Goal: Transaction & Acquisition: Book appointment/travel/reservation

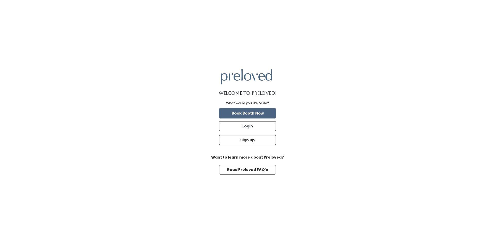
click at [264, 111] on button "Book Booth Now" at bounding box center [247, 114] width 57 height 10
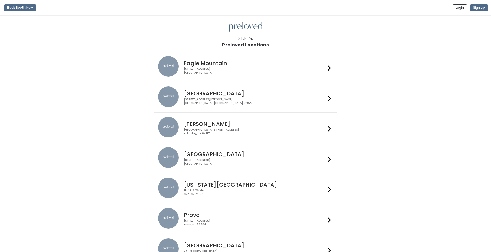
click at [329, 99] on icon at bounding box center [329, 98] width 3 height 7
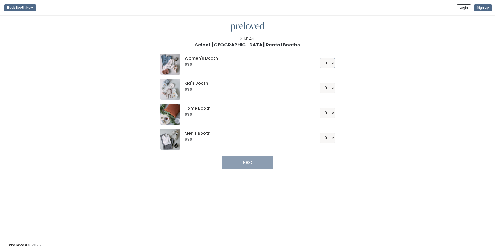
click at [331, 64] on select "0 1 2 3 4" at bounding box center [327, 63] width 15 height 10
select select "1"
click at [320, 58] on select "0 1 2 3 4" at bounding box center [327, 63] width 15 height 10
click at [245, 164] on button "Next" at bounding box center [248, 162] width 52 height 13
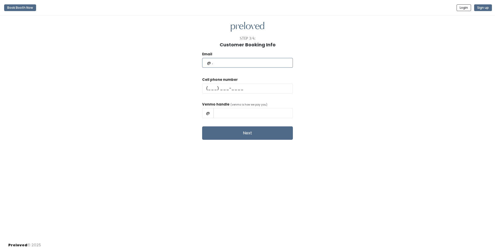
click at [243, 63] on input "text" at bounding box center [247, 63] width 91 height 10
type input "[EMAIL_ADDRESS][DOMAIN_NAME]"
click at [227, 88] on input "text" at bounding box center [247, 89] width 91 height 10
type input "(618) 367-6451"
click at [264, 113] on input "text" at bounding box center [253, 113] width 79 height 10
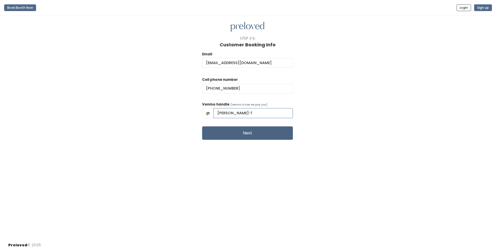
type input "Alexis-Schafer-1"
click at [250, 132] on button "Next" at bounding box center [247, 133] width 91 height 13
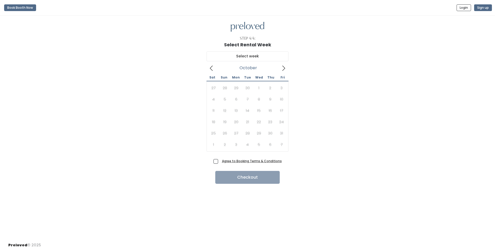
click at [285, 70] on icon at bounding box center [284, 68] width 6 height 6
click at [284, 69] on icon at bounding box center [283, 68] width 3 height 5
click at [213, 68] on icon at bounding box center [212, 68] width 6 height 6
click at [283, 67] on icon at bounding box center [284, 68] width 6 height 6
click at [210, 67] on icon at bounding box center [212, 68] width 6 height 6
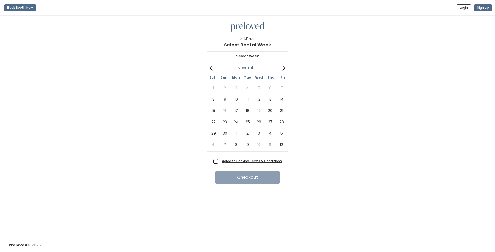
click at [284, 70] on icon at bounding box center [284, 68] width 6 height 6
type input "November 15 to November 21"
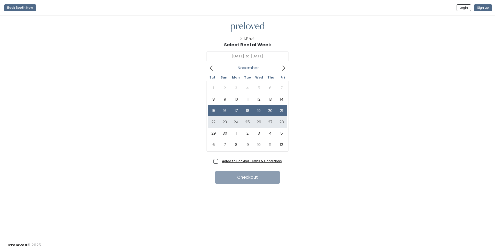
click at [220, 162] on span "Agree to Booking Terms & Conditions" at bounding box center [251, 161] width 62 height 5
click at [220, 162] on input "Agree to Booking Terms & Conditions" at bounding box center [221, 160] width 3 height 3
checkbox input "true"
type input "November 22 to November 28"
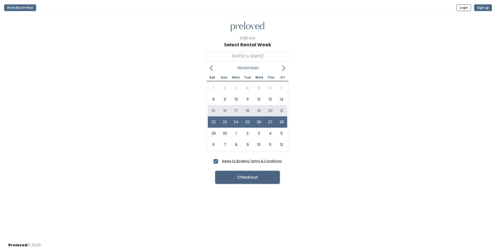
click at [260, 180] on button "Checkout" at bounding box center [247, 177] width 64 height 13
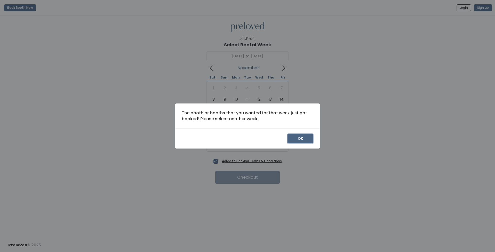
click at [307, 140] on button "OK" at bounding box center [301, 139] width 26 height 10
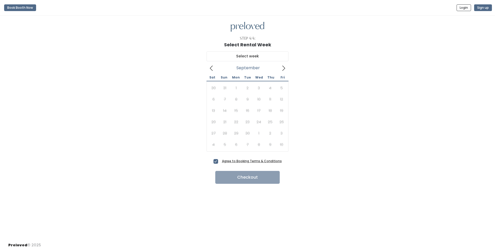
click at [281, 67] on span at bounding box center [284, 68] width 10 height 8
type input "[DATE] to [DATE]"
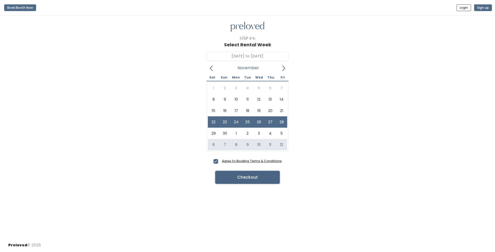
click at [258, 177] on button "Checkout" at bounding box center [247, 177] width 64 height 13
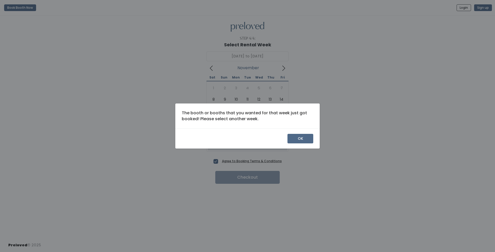
click at [295, 133] on div "OK" at bounding box center [247, 139] width 144 height 20
click at [305, 140] on button "OK" at bounding box center [301, 139] width 26 height 10
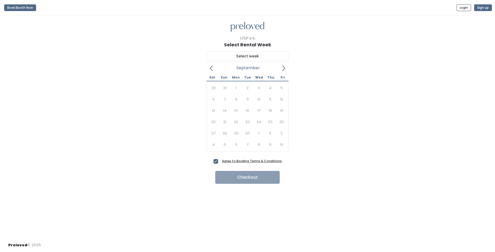
click at [284, 67] on icon at bounding box center [283, 68] width 3 height 5
type input "November 22 to November 28"
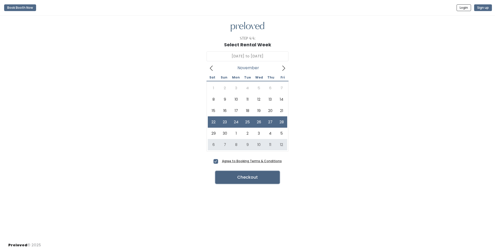
click at [260, 176] on button "Checkout" at bounding box center [247, 177] width 64 height 13
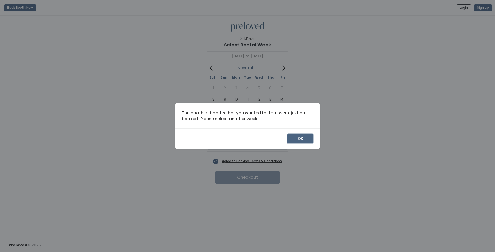
click at [288, 140] on button "OK" at bounding box center [301, 139] width 26 height 10
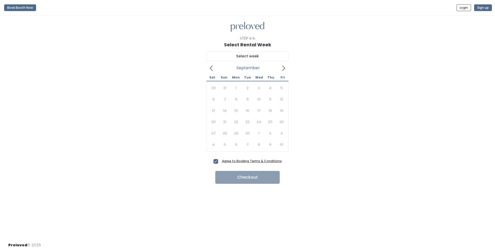
click at [286, 66] on icon at bounding box center [284, 68] width 6 height 6
type input "November 29 to December 5"
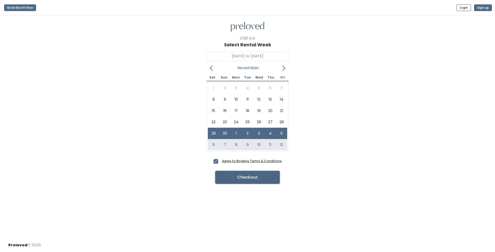
click at [263, 179] on button "Checkout" at bounding box center [247, 177] width 64 height 13
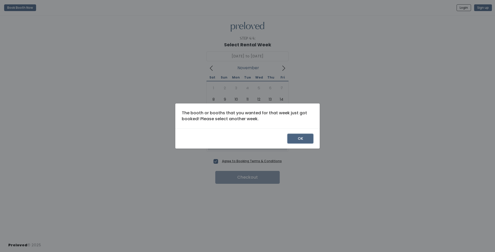
click at [302, 141] on button "OK" at bounding box center [301, 139] width 26 height 10
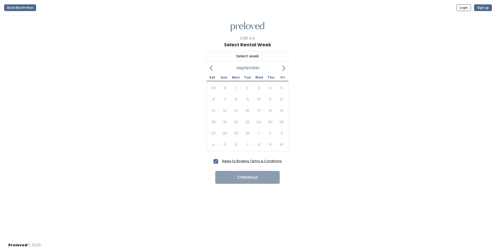
click at [286, 67] on icon at bounding box center [284, 68] width 6 height 6
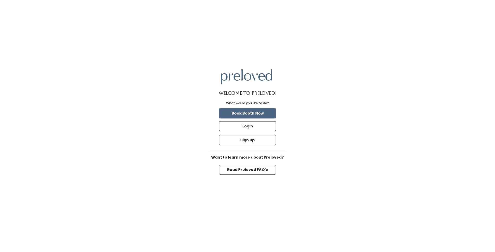
click at [260, 113] on button "Book Booth Now" at bounding box center [247, 114] width 57 height 10
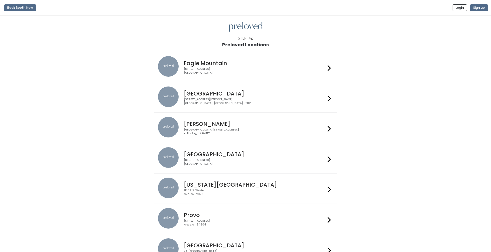
click at [256, 100] on div "1500 Troy Road, Unit A‑B Edwardsville, IL 62025" at bounding box center [255, 101] width 142 height 7
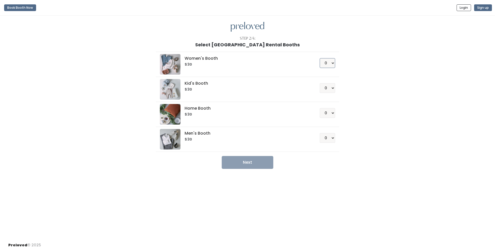
click at [333, 63] on select "0 1 2 3 4" at bounding box center [327, 63] width 15 height 10
select select "1"
click at [320, 58] on select "0 1 2 3 4" at bounding box center [327, 63] width 15 height 10
click at [262, 164] on button "Next" at bounding box center [248, 162] width 52 height 13
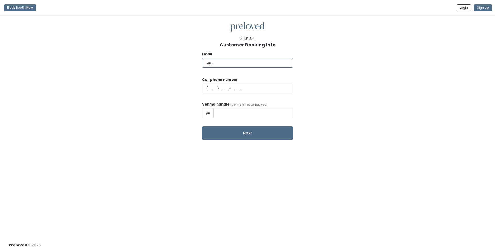
click at [242, 63] on input "text" at bounding box center [247, 63] width 91 height 10
type input "schafer966@gmail.com"
click at [224, 88] on input "text" at bounding box center [247, 89] width 91 height 10
type input "(618) 367-6451"
click at [247, 115] on input "text" at bounding box center [253, 113] width 79 height 10
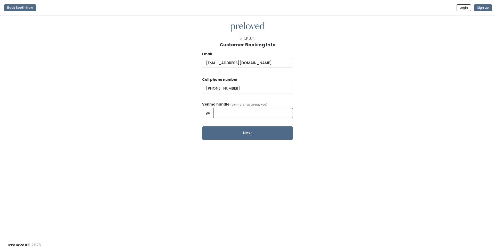
type input "Alexis-Schafer-1"
click at [252, 133] on button "Next" at bounding box center [247, 133] width 91 height 13
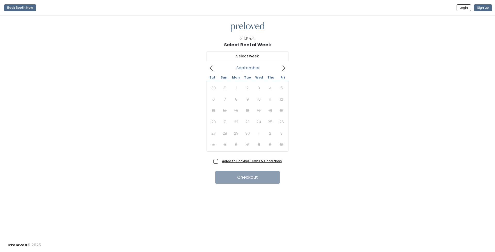
click at [283, 70] on icon at bounding box center [284, 68] width 6 height 6
click at [211, 67] on icon at bounding box center [211, 68] width 3 height 5
type input "November 22 to November 28"
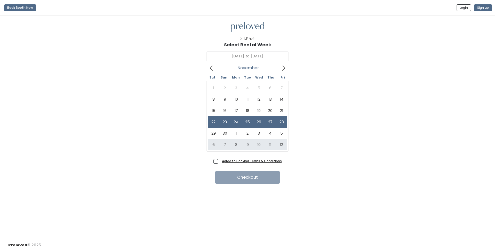
click at [220, 162] on span "Agree to Booking Terms & Conditions" at bounding box center [251, 161] width 62 height 5
click at [220, 162] on input "Agree to Booking Terms & Conditions" at bounding box center [221, 160] width 3 height 3
checkbox input "true"
click at [248, 179] on button "Checkout" at bounding box center [247, 177] width 64 height 13
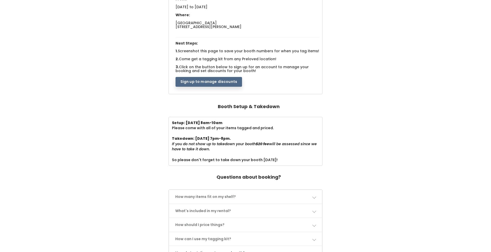
scroll to position [103, 0]
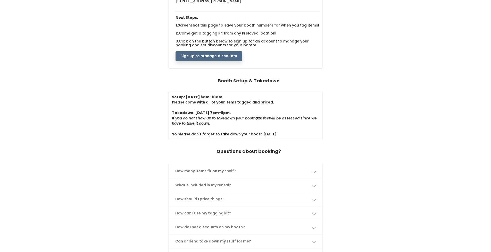
click at [197, 170] on link "How many items fit on my shelf?" at bounding box center [245, 172] width 153 height 14
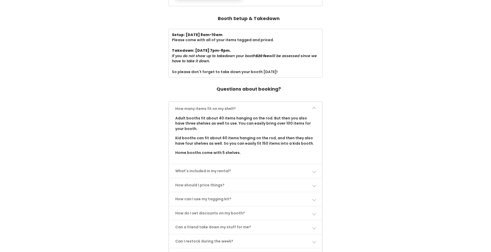
scroll to position [181, 0]
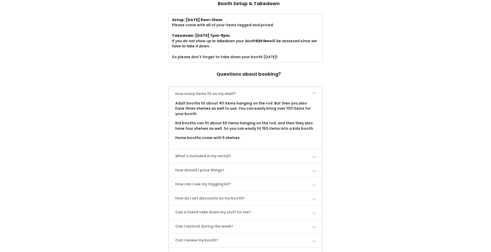
click at [186, 158] on link "What's included in my rental?" at bounding box center [245, 157] width 153 height 14
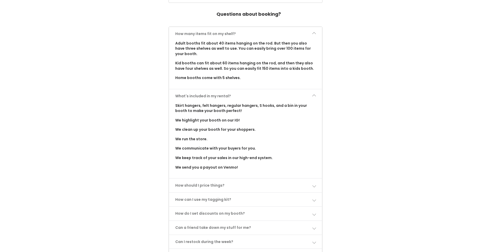
scroll to position [258, 0]
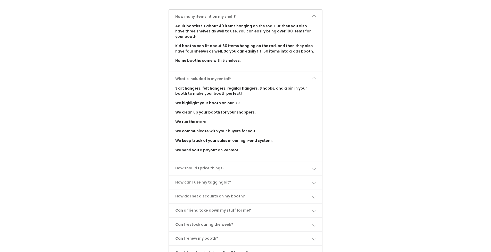
click at [199, 170] on link "How should I price things?" at bounding box center [245, 169] width 153 height 14
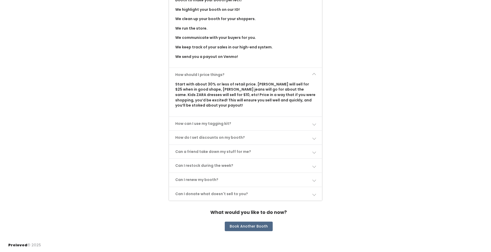
scroll to position [352, 0]
click at [237, 123] on link "How can I use my tagging kit?" at bounding box center [245, 124] width 153 height 14
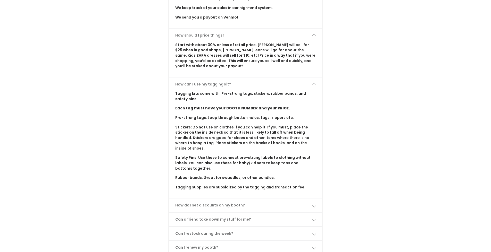
scroll to position [459, 0]
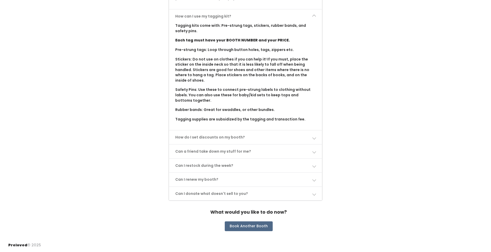
click at [188, 141] on link "How do I set discounts on my booth?" at bounding box center [245, 138] width 153 height 14
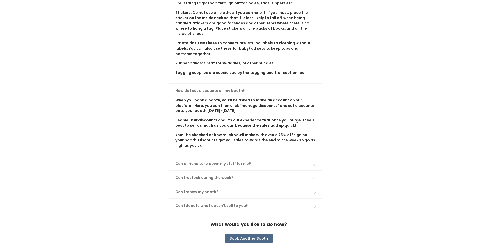
scroll to position [511, 0]
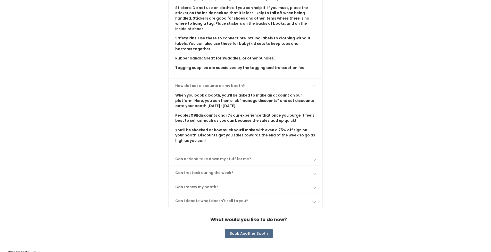
click at [194, 155] on link "Can a friend take down my stuff for me?" at bounding box center [245, 159] width 153 height 14
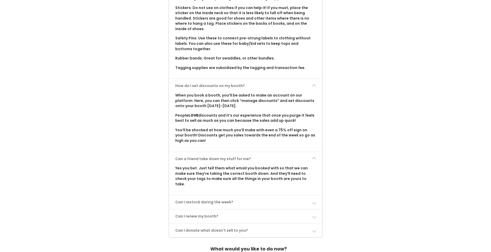
click at [193, 196] on link "Can I restock during the week?" at bounding box center [245, 203] width 153 height 14
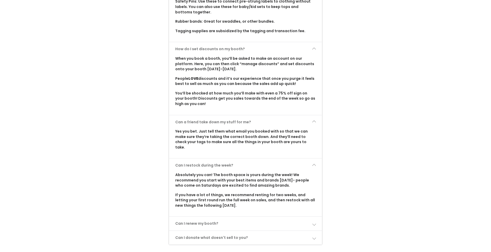
scroll to position [586, 0]
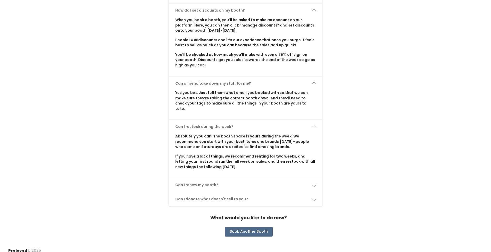
click at [181, 180] on link "Can I renew my booth?" at bounding box center [245, 185] width 153 height 14
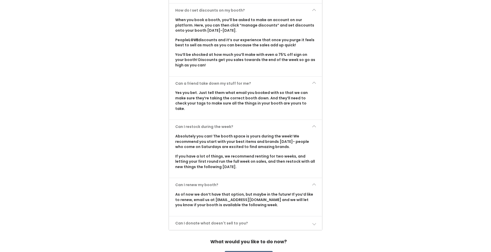
click at [196, 218] on link "Can I donate what doesn't sell to you?" at bounding box center [245, 224] width 153 height 14
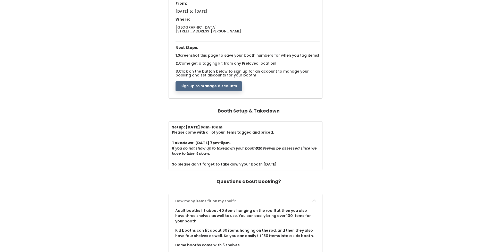
scroll to position [70, 0]
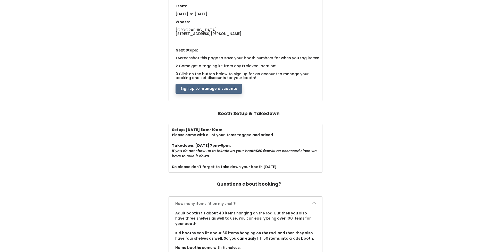
click at [207, 94] on div "Your booth is #19-womens From: Sat. Nov 22 to Fri. Nov 28, 2025 Where: Edwardsv…" at bounding box center [248, 41] width 150 height 110
click at [207, 92] on button "Sign up to manage discounts" at bounding box center [209, 89] width 67 height 10
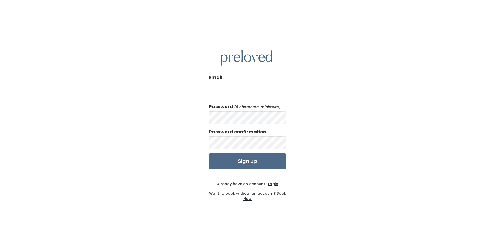
click at [230, 86] on input "Email" at bounding box center [247, 88] width 77 height 13
click at [224, 91] on input "Email" at bounding box center [247, 88] width 77 height 13
type input "[EMAIL_ADDRESS][DOMAIN_NAME]"
click at [209, 154] on input "Sign up" at bounding box center [247, 161] width 77 height 15
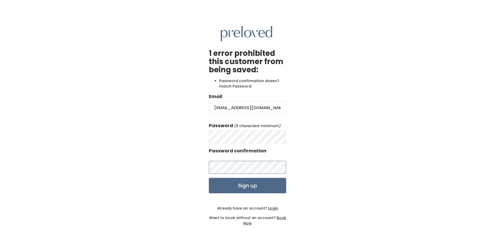
click at [209, 178] on input "Sign up" at bounding box center [247, 185] width 77 height 15
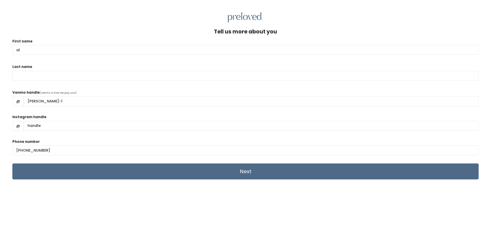
type input "a"
type input "[PERSON_NAME]"
type input "Back"
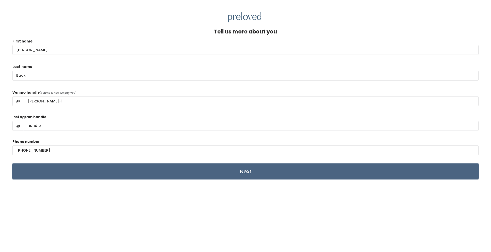
click at [235, 170] on input "Next" at bounding box center [245, 172] width 466 height 16
